Goal: Task Accomplishment & Management: Use online tool/utility

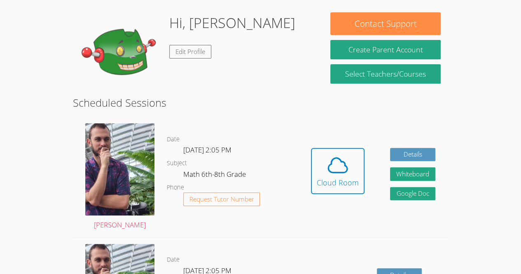
scroll to position [122, 0]
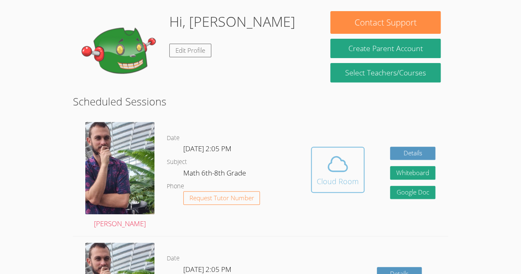
click at [331, 162] on icon at bounding box center [338, 164] width 19 height 14
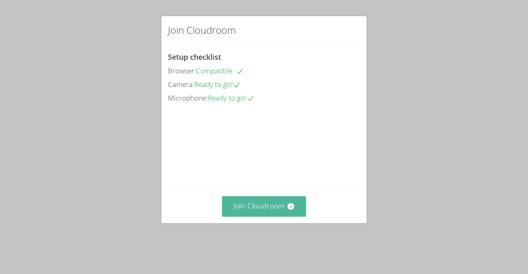
click at [276, 216] on button "Join Cloudroom" at bounding box center [264, 206] width 85 height 20
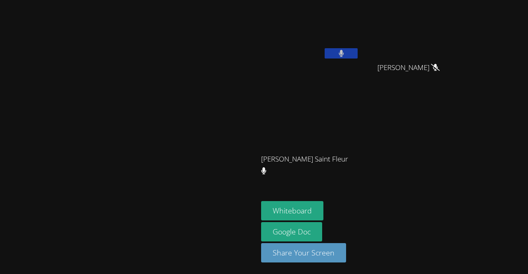
click at [324, 56] on button at bounding box center [340, 53] width 33 height 10
click at [261, 210] on button "Whiteboard" at bounding box center [292, 210] width 62 height 19
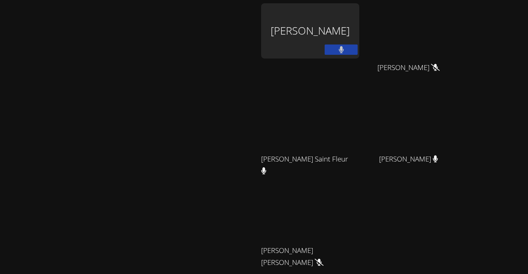
click at [357, 52] on button at bounding box center [340, 50] width 33 height 10
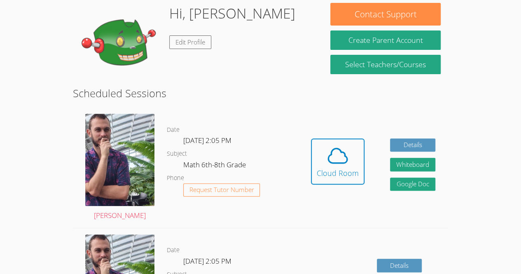
scroll to position [103, 0]
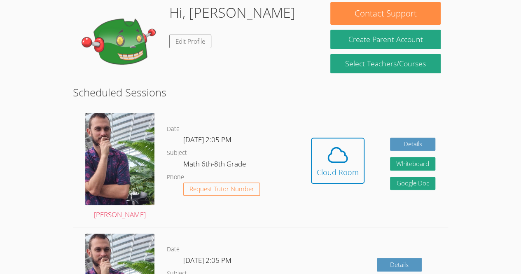
click at [364, 156] on div "Hidden Cloud Room Details Whiteboard Hidden Google Doc" at bounding box center [373, 167] width 150 height 120
click at [362, 155] on button "Cloud Room" at bounding box center [338, 161] width 54 height 46
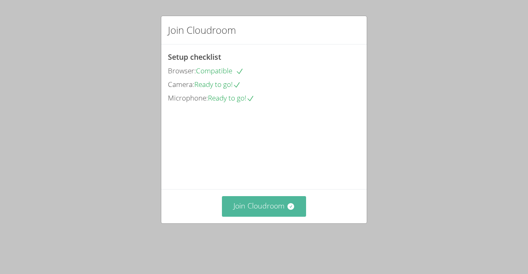
click at [262, 216] on button "Join Cloudroom" at bounding box center [264, 206] width 85 height 20
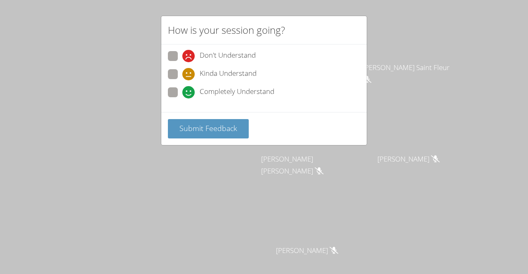
click at [182, 99] on span at bounding box center [182, 99] width 0 height 0
click at [182, 90] on input "Completely Understand" at bounding box center [185, 90] width 7 height 7
radio input "true"
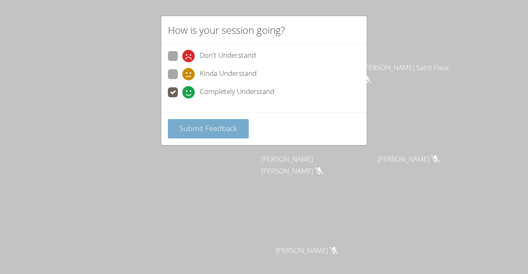
click at [214, 129] on span "Submit Feedback" at bounding box center [208, 128] width 58 height 10
